Goal: Navigation & Orientation: Find specific page/section

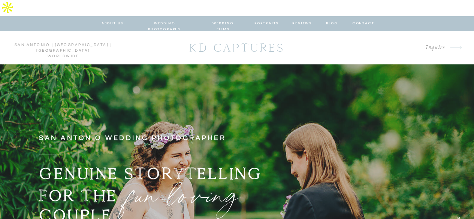
click at [111, 20] on nav "about us" at bounding box center [113, 23] width 22 height 7
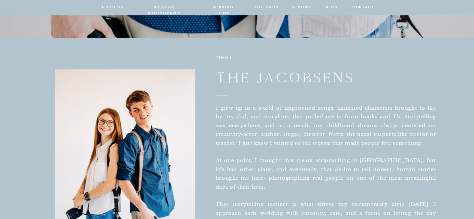
scroll to position [272, 0]
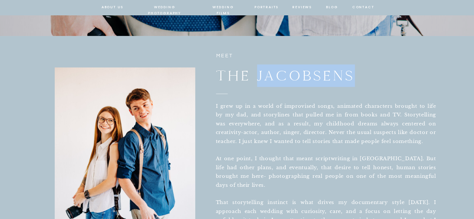
drag, startPoint x: 260, startPoint y: 60, endPoint x: 351, endPoint y: 58, distance: 91.9
click at [351, 65] on h2 "the jacobsens" at bounding box center [305, 75] width 178 height 20
copy h2 "jacobsens"
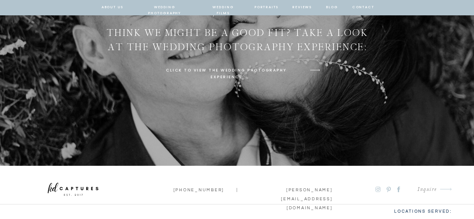
scroll to position [2667, 0]
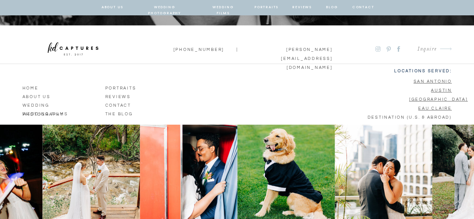
click at [398, 45] on icon at bounding box center [399, 49] width 21 height 8
